Goal: Task Accomplishment & Management: Manage account settings

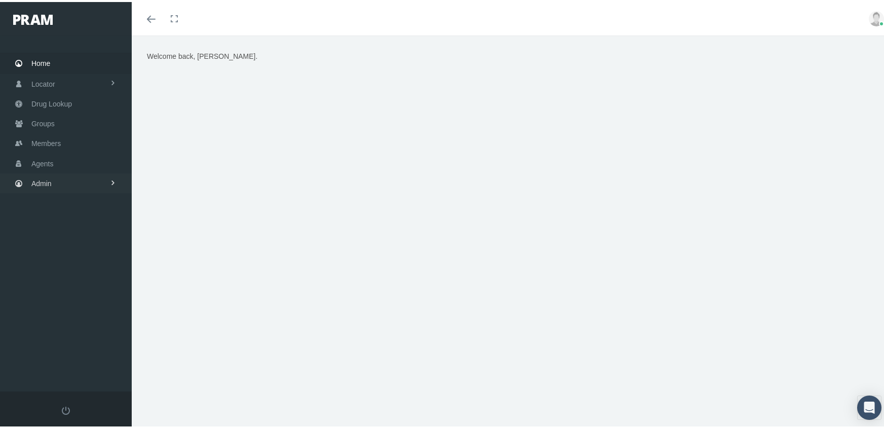
click at [30, 175] on link "Admin" at bounding box center [66, 181] width 132 height 20
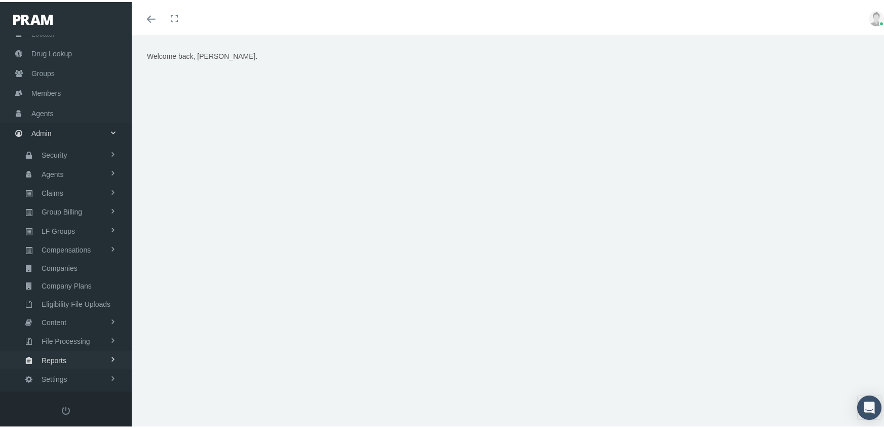
scroll to position [51, 0]
click at [87, 293] on span "Eligibility File Uploads" at bounding box center [76, 301] width 69 height 17
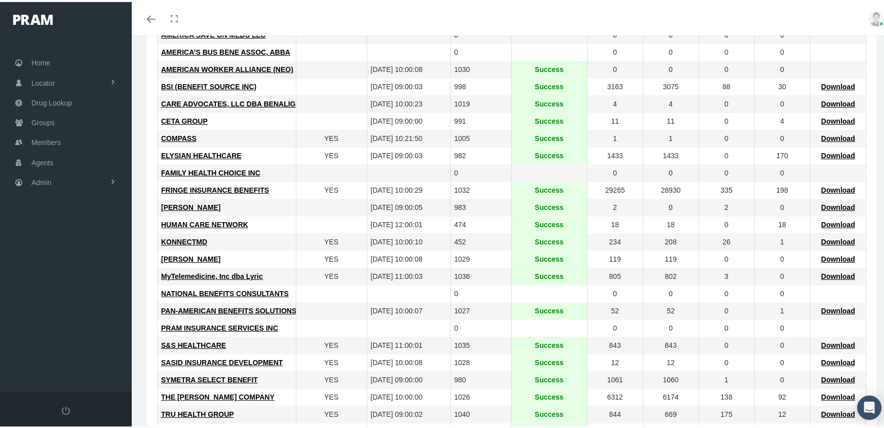
scroll to position [253, 0]
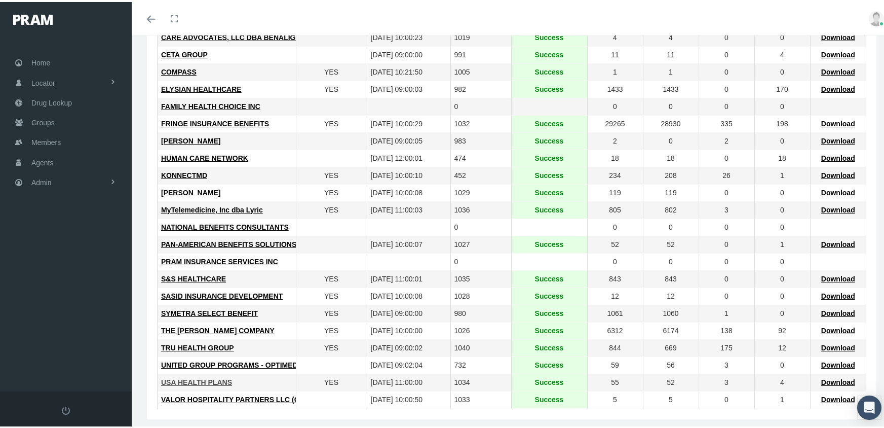
click at [197, 377] on span "USA HEALTH PLANS" at bounding box center [196, 380] width 71 height 8
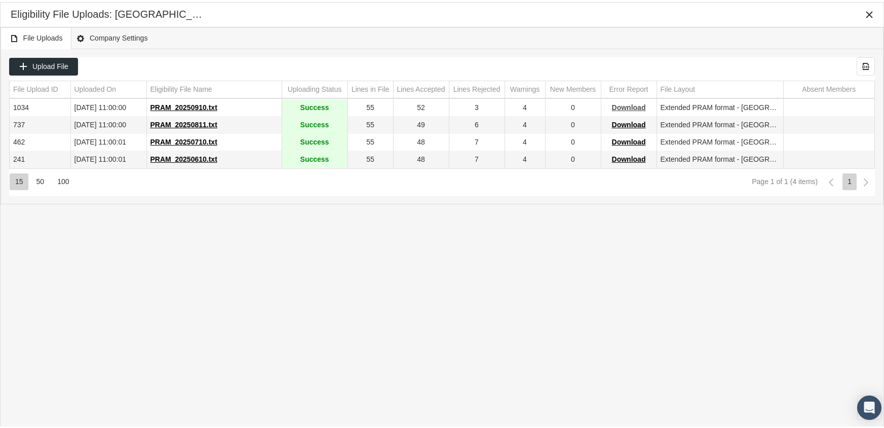
click at [624, 103] on span "Download" at bounding box center [629, 105] width 34 height 8
click at [619, 25] on div "File Uploads Company Settings" at bounding box center [442, 36] width 883 height 22
click at [868, 12] on icon "Close" at bounding box center [869, 12] width 9 height 9
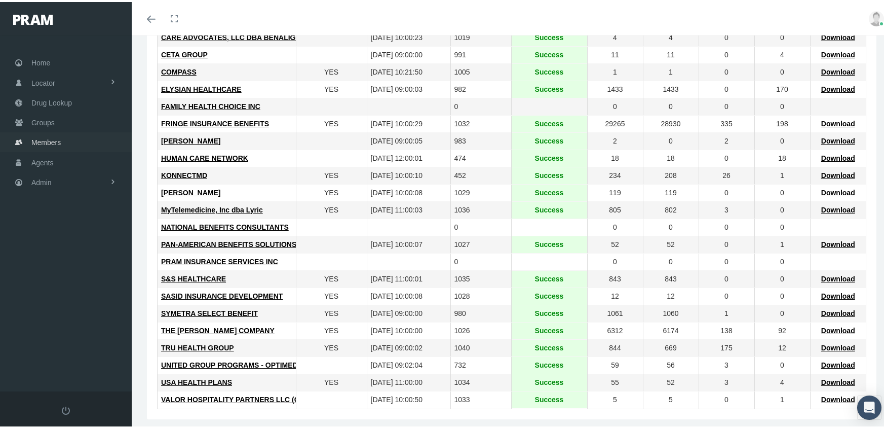
click at [41, 132] on span "Members" at bounding box center [45, 140] width 29 height 19
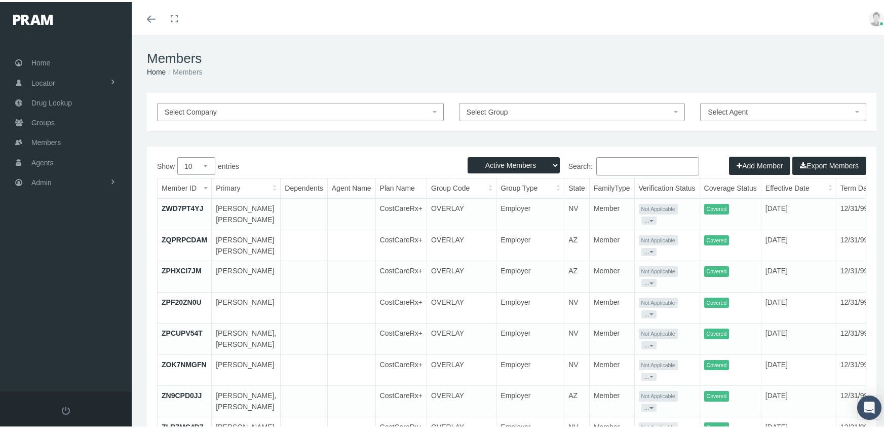
click at [514, 162] on select "Active Members Terminated Members Active & Terminated" at bounding box center [514, 163] width 92 height 16
select select "3"
click at [468, 155] on select "Active Members Terminated Members Active & Terminated" at bounding box center [514, 163] width 92 height 16
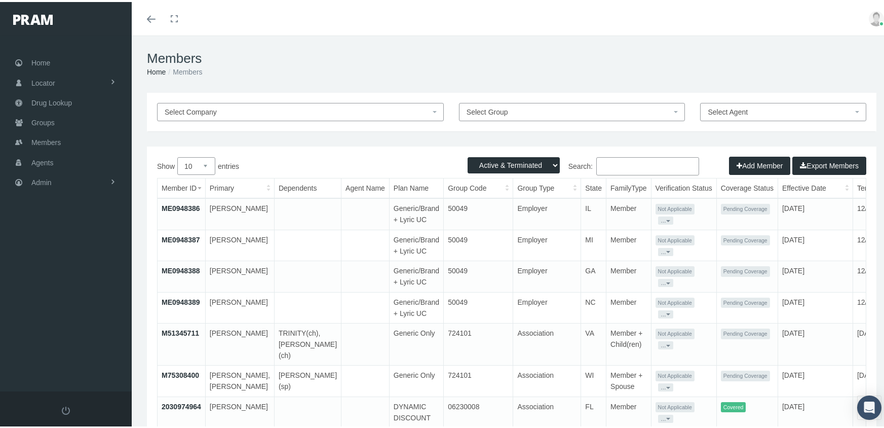
click at [617, 167] on input "Search:" at bounding box center [647, 164] width 103 height 18
paste input "674888500"
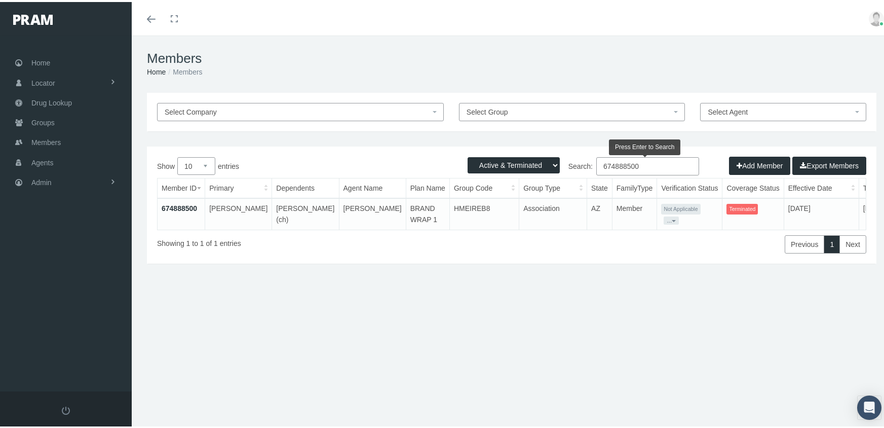
type input "674888500"
click at [171, 205] on link "674888500" at bounding box center [179, 206] width 35 height 8
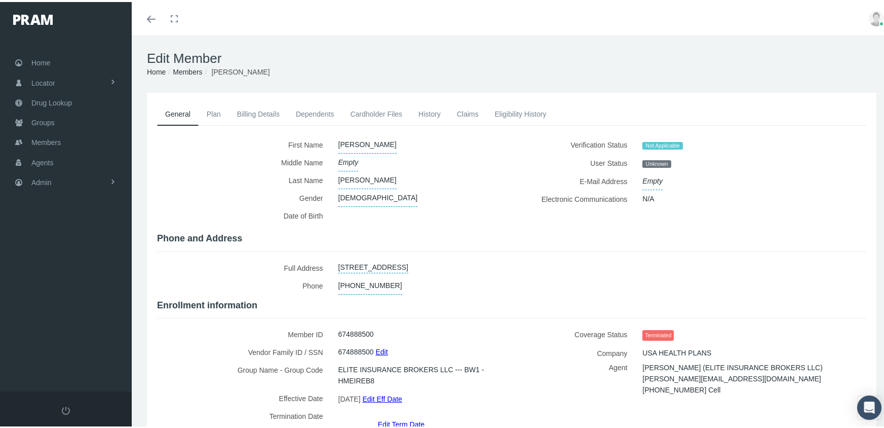
click at [310, 118] on link "Dependents" at bounding box center [315, 112] width 55 height 22
click at [313, 107] on link "Dependents" at bounding box center [315, 112] width 55 height 22
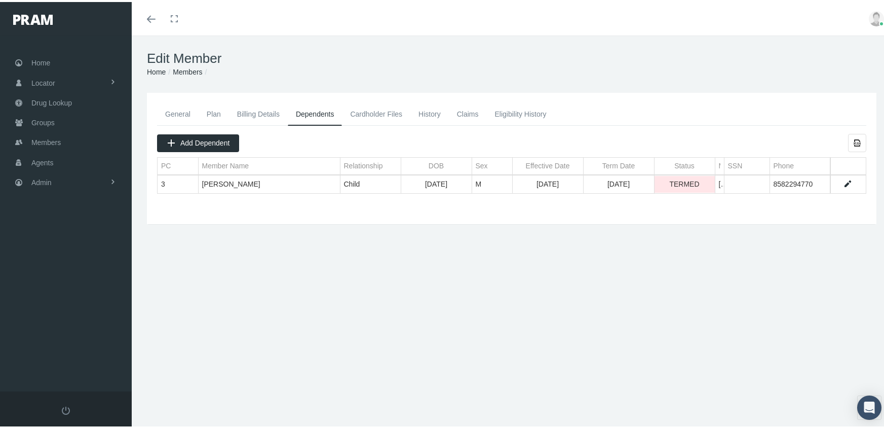
click at [177, 105] on link "General" at bounding box center [178, 112] width 42 height 22
